Goal: Entertainment & Leisure: Consume media (video, audio)

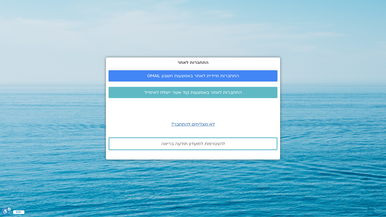
click at [198, 76] on span "התחברות מיידית לאתר באמצעות חשבון GMAIL" at bounding box center [193, 76] width 92 height 5
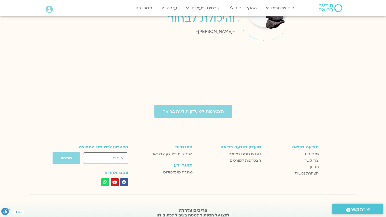
scroll to position [705, 0]
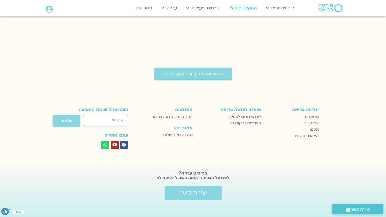
click at [242, 10] on link "ההקלטות שלי" at bounding box center [243, 8] width 32 height 10
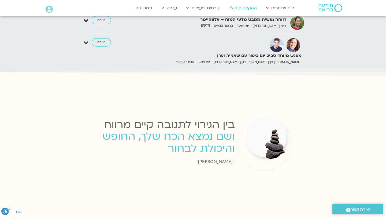
scroll to position [873, 0]
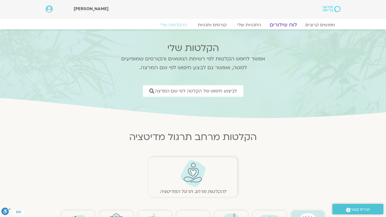
click at [278, 23] on link "לוח שידורים" at bounding box center [283, 25] width 40 height 6
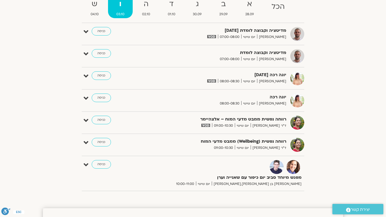
scroll to position [66, 0]
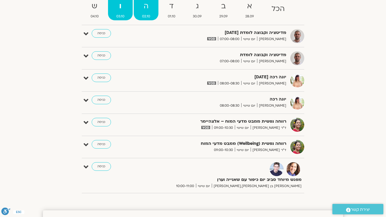
click at [147, 9] on strong "ה" at bounding box center [146, 6] width 25 height 12
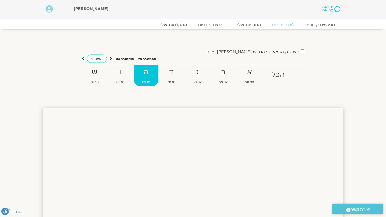
scroll to position [0, 0]
click at [147, 76] on strong "ה" at bounding box center [146, 72] width 25 height 12
click at [201, 73] on strong "ג" at bounding box center [197, 72] width 25 height 12
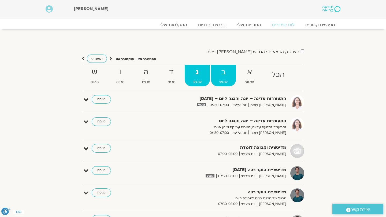
click at [224, 72] on strong "ב" at bounding box center [223, 72] width 25 height 12
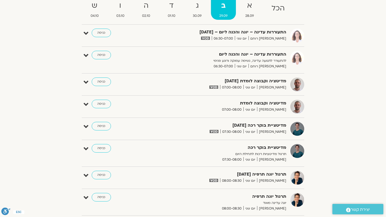
scroll to position [64, 0]
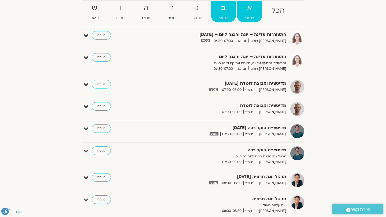
click at [243, 17] on span "28.09" at bounding box center [249, 19] width 25 height 6
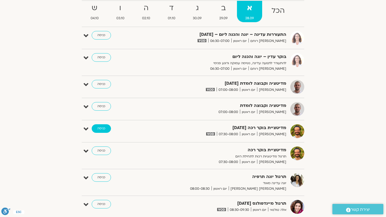
click at [105, 127] on link "כניסה" at bounding box center [101, 129] width 19 height 9
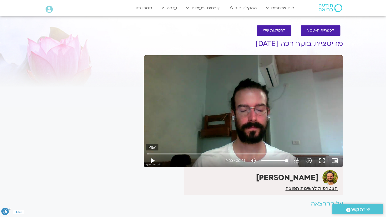
click at [151, 162] on button "play_arrow" at bounding box center [152, 161] width 13 height 13
type input "2.534662"
